Goal: Download file/media

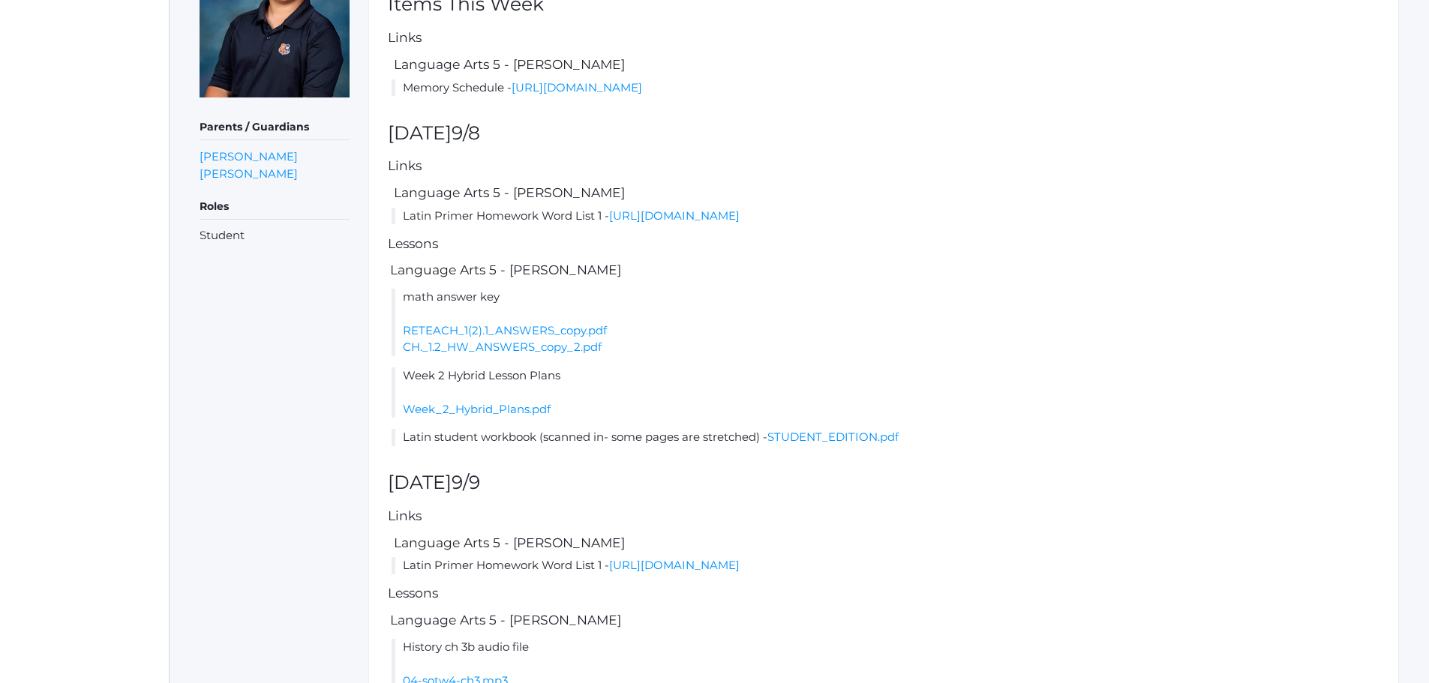
scroll to position [375, 0]
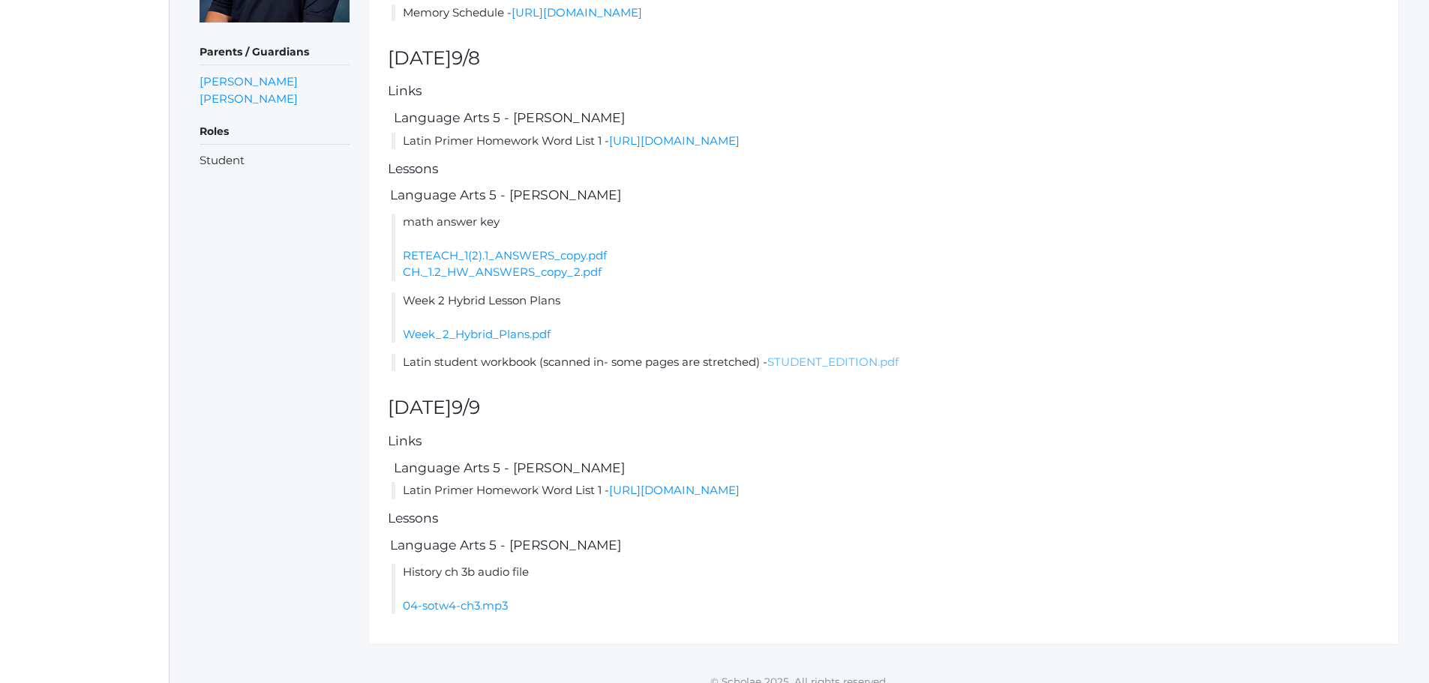
click at [806, 362] on link "STUDENT_EDITION.pdf" at bounding box center [832, 362] width 131 height 14
click at [701, 493] on link "https://drive.google.com/file/d/1LBRL6UTiZUmWtbnCQhumLXH0NJC3bk05/view?usp=shar…" at bounding box center [674, 490] width 131 height 14
click at [438, 604] on link "04-sotw4-ch3.mp3" at bounding box center [455, 606] width 105 height 14
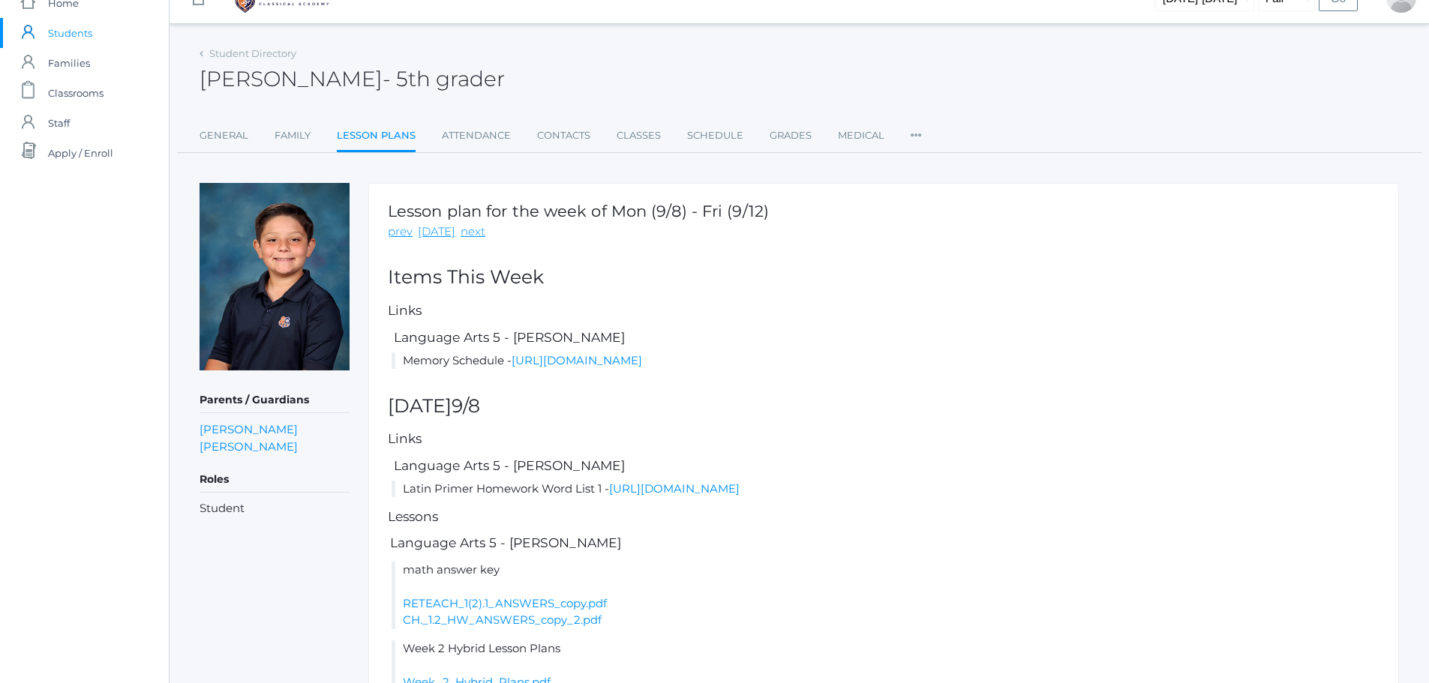
scroll to position [0, 0]
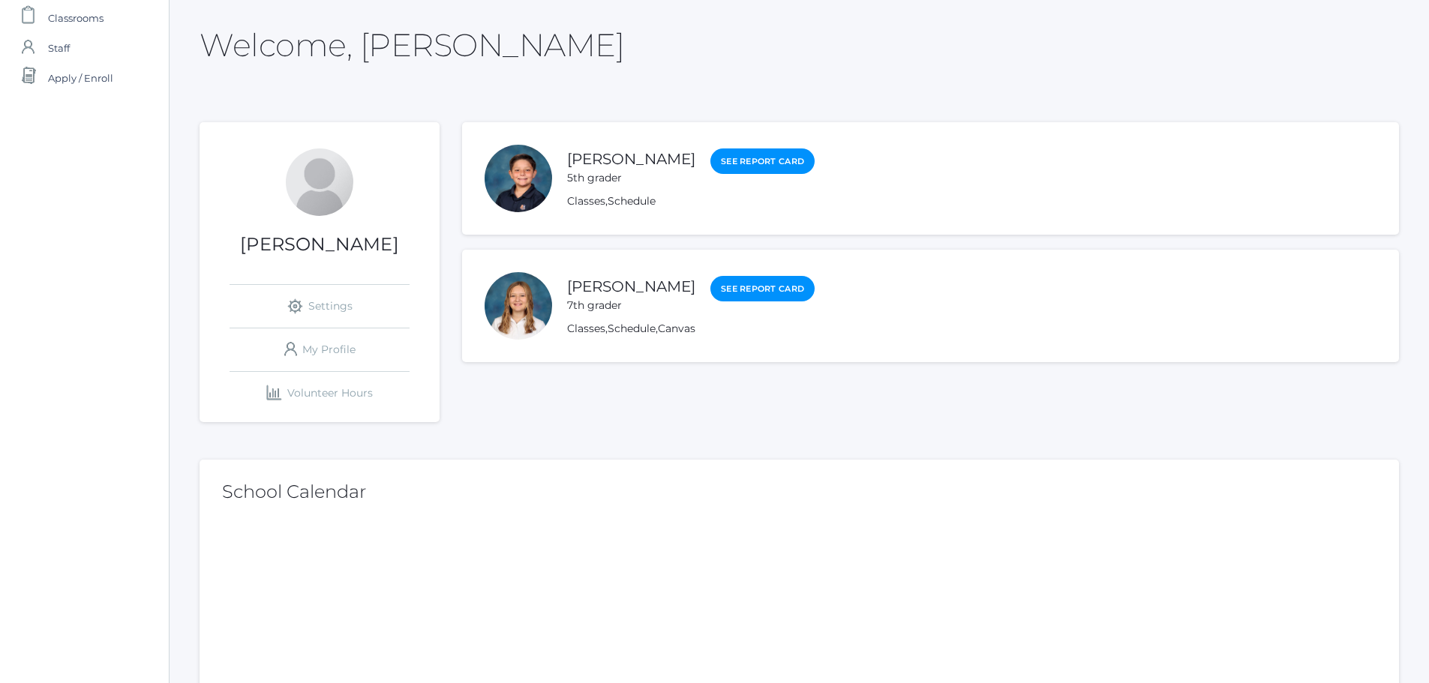
scroll to position [75, 0]
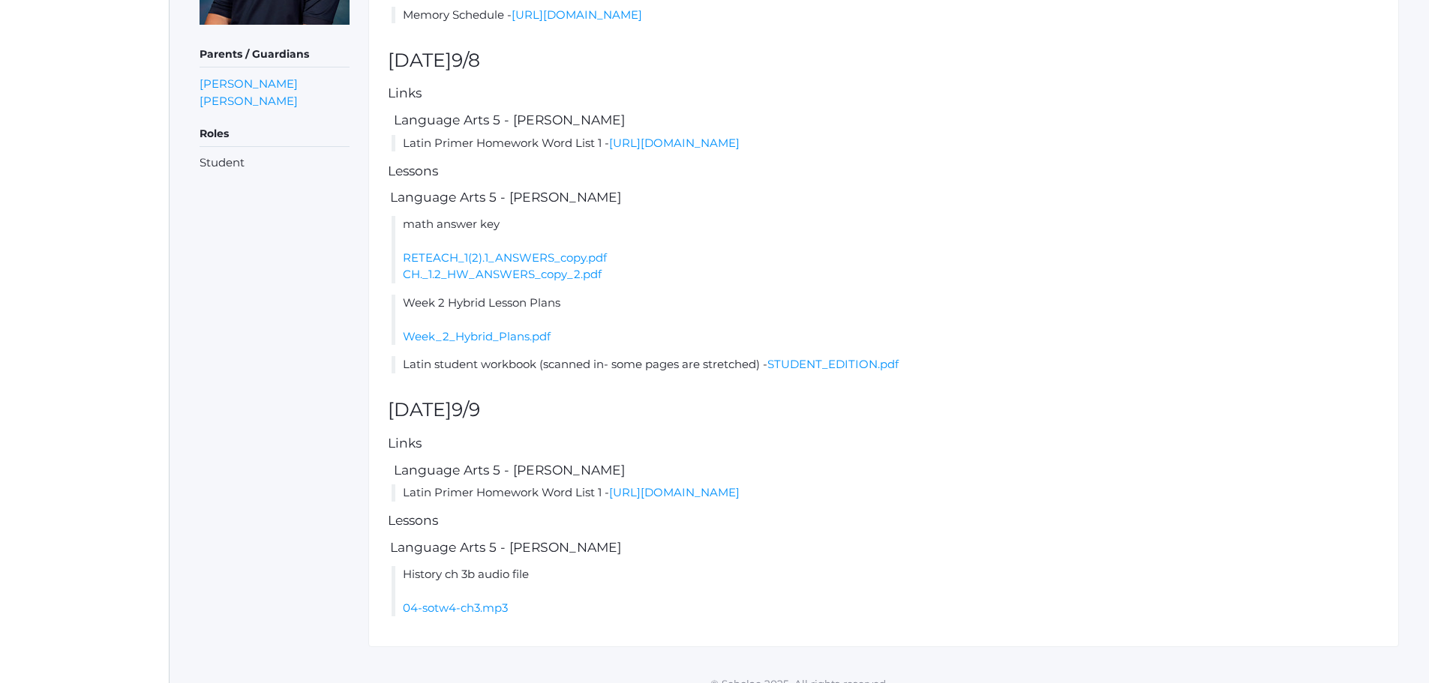
scroll to position [391, 0]
